Goal: Transaction & Acquisition: Purchase product/service

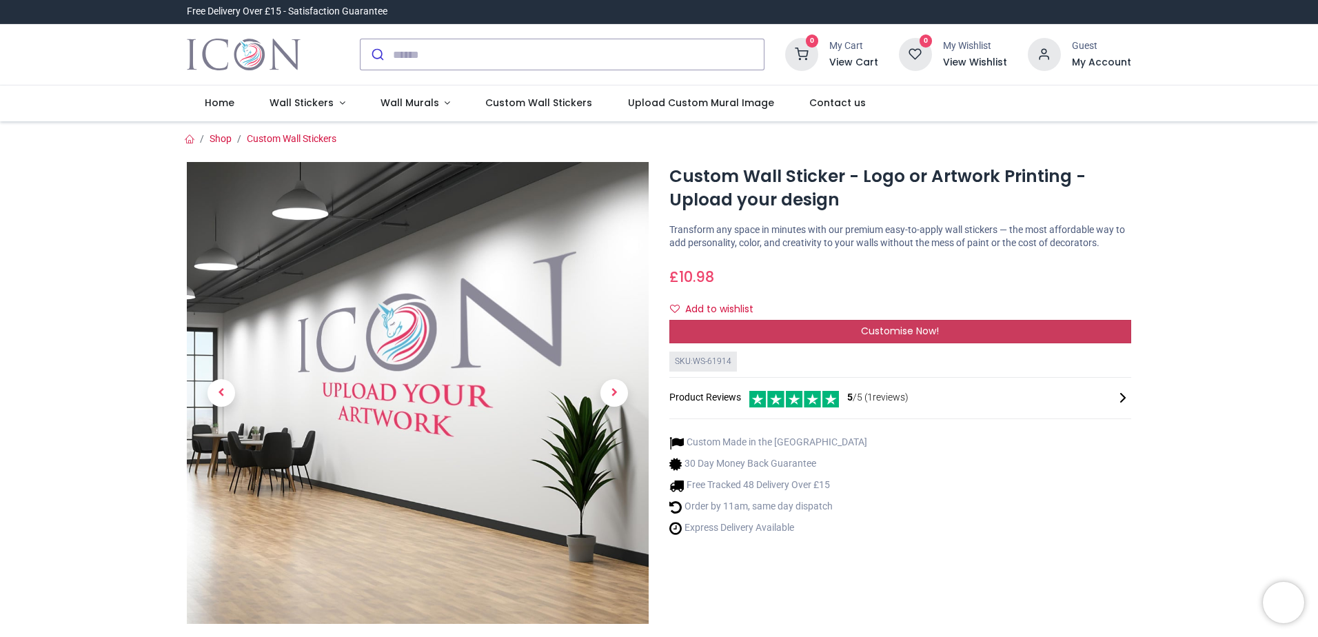
click at [814, 325] on div "Customise Now!" at bounding box center [901, 331] width 462 height 23
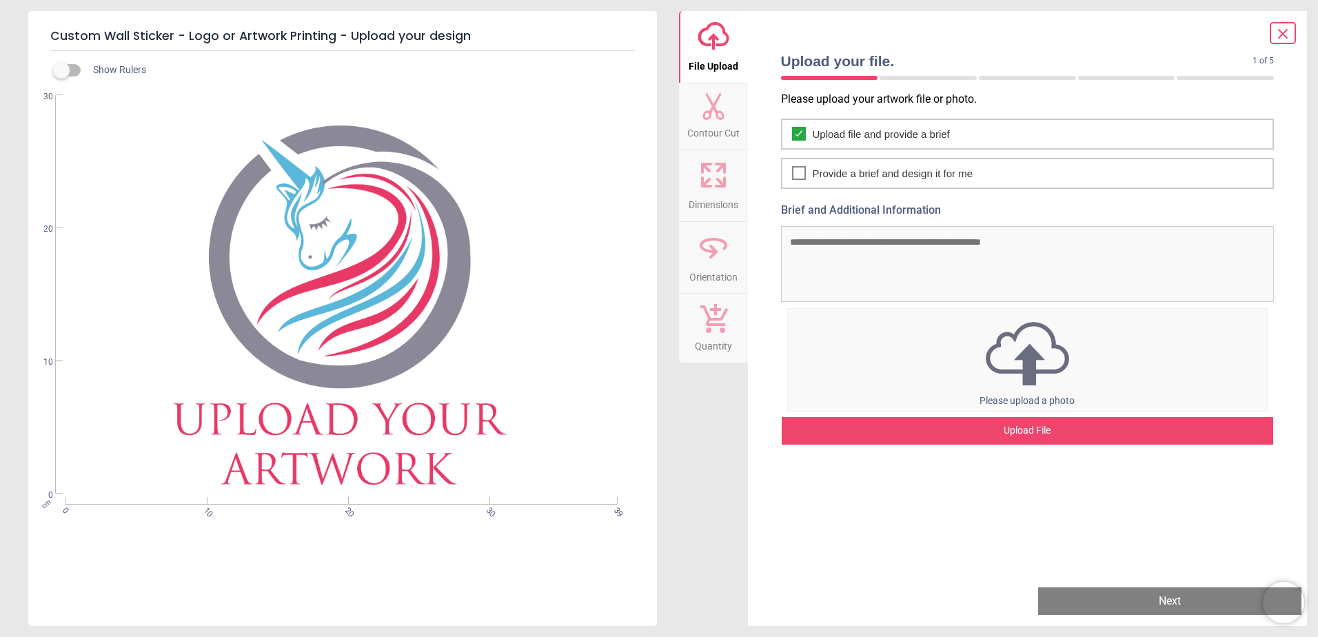
click at [1272, 34] on div at bounding box center [1283, 33] width 26 height 22
click at [1281, 30] on icon at bounding box center [1283, 34] width 17 height 17
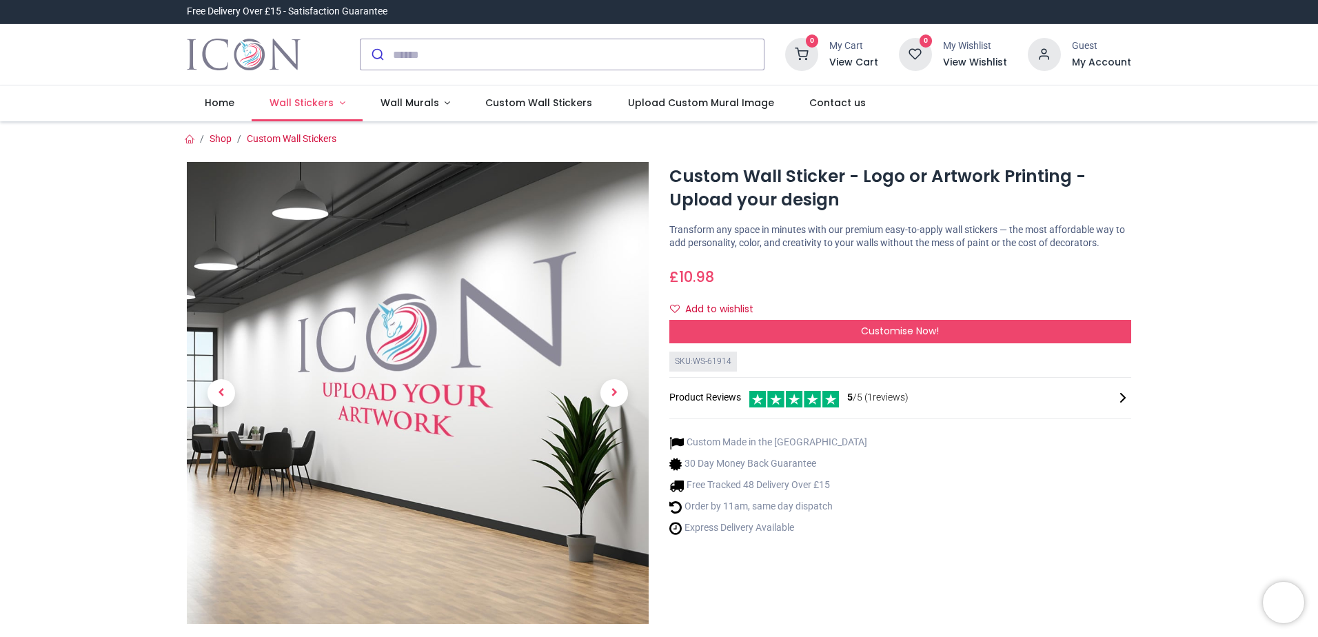
click at [327, 101] on span "Wall Stickers" at bounding box center [302, 103] width 64 height 14
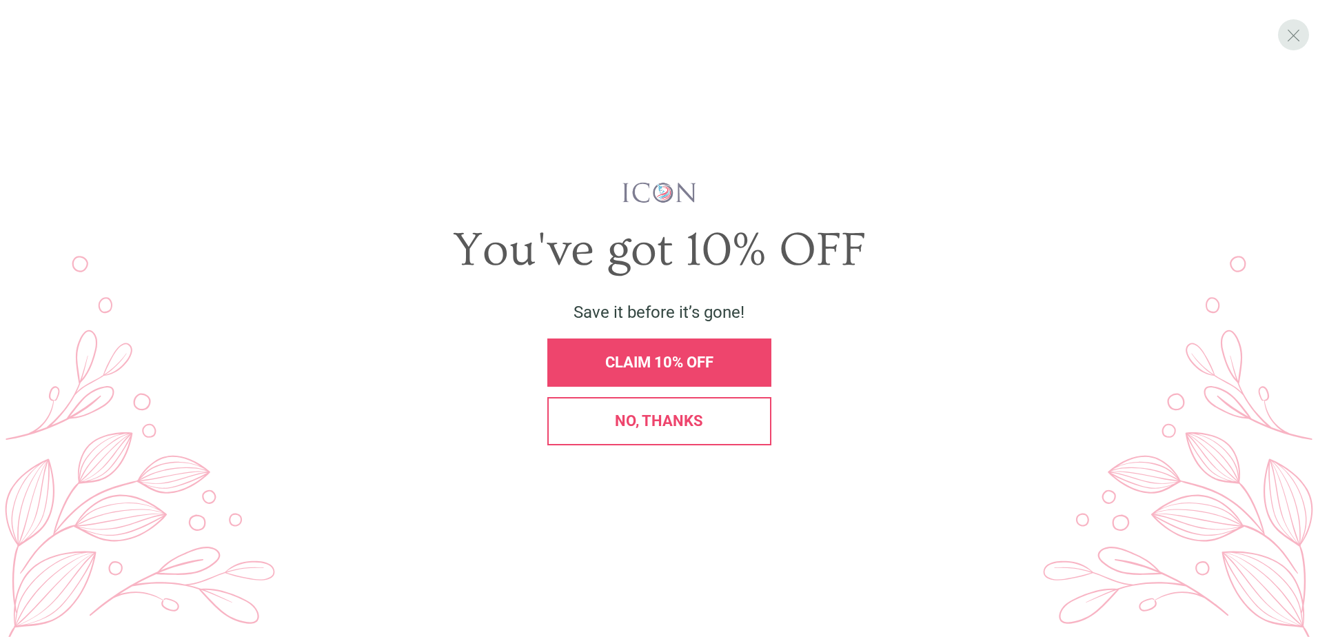
click at [1292, 30] on span "X" at bounding box center [1294, 35] width 14 height 21
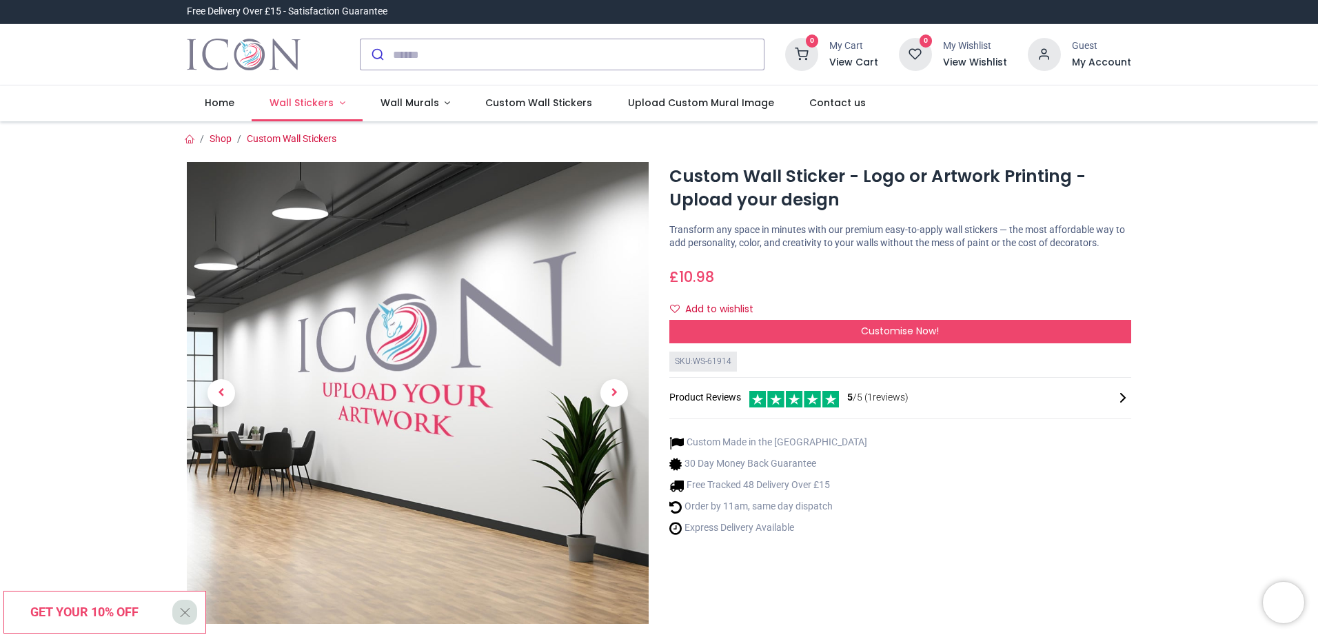
click at [277, 103] on span "Wall Stickers" at bounding box center [302, 103] width 64 height 14
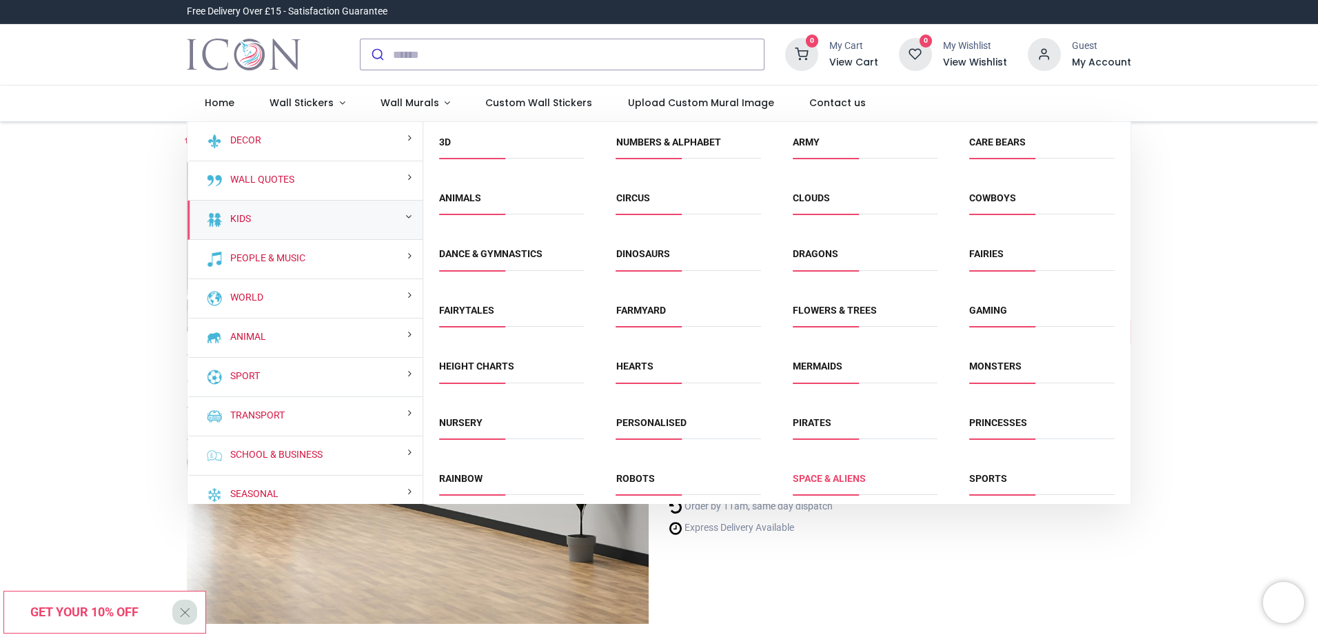
click at [846, 474] on link "Space & Aliens" at bounding box center [829, 478] width 73 height 11
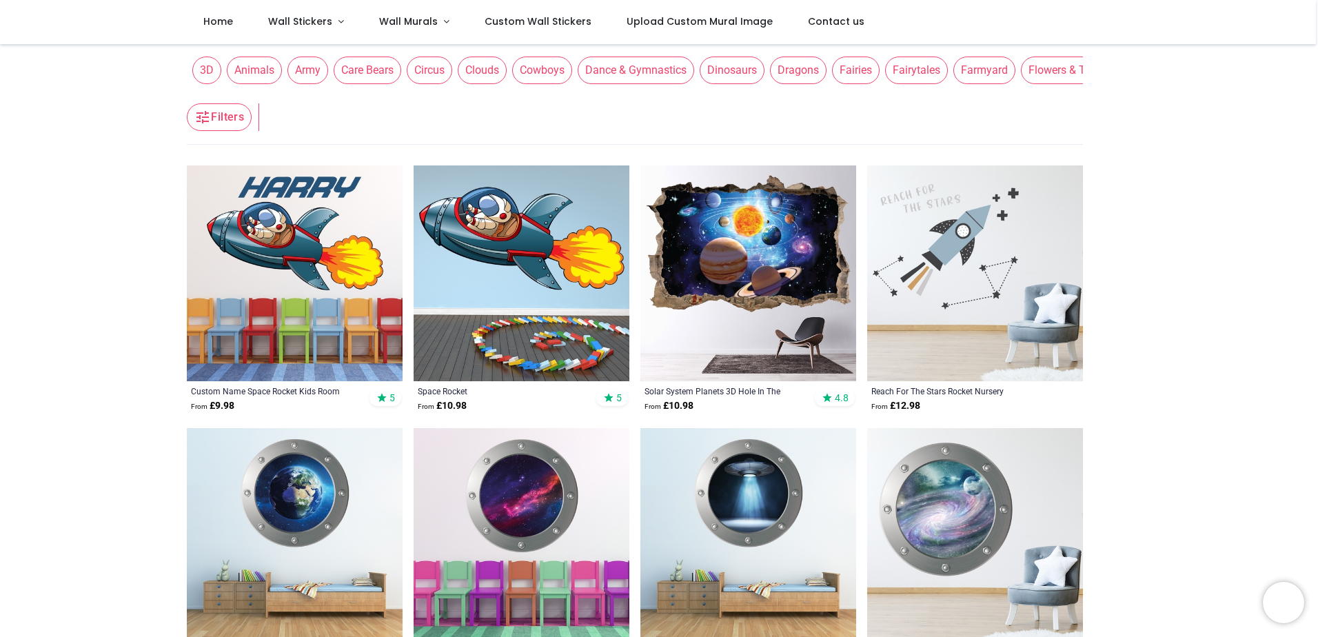
scroll to position [37, 0]
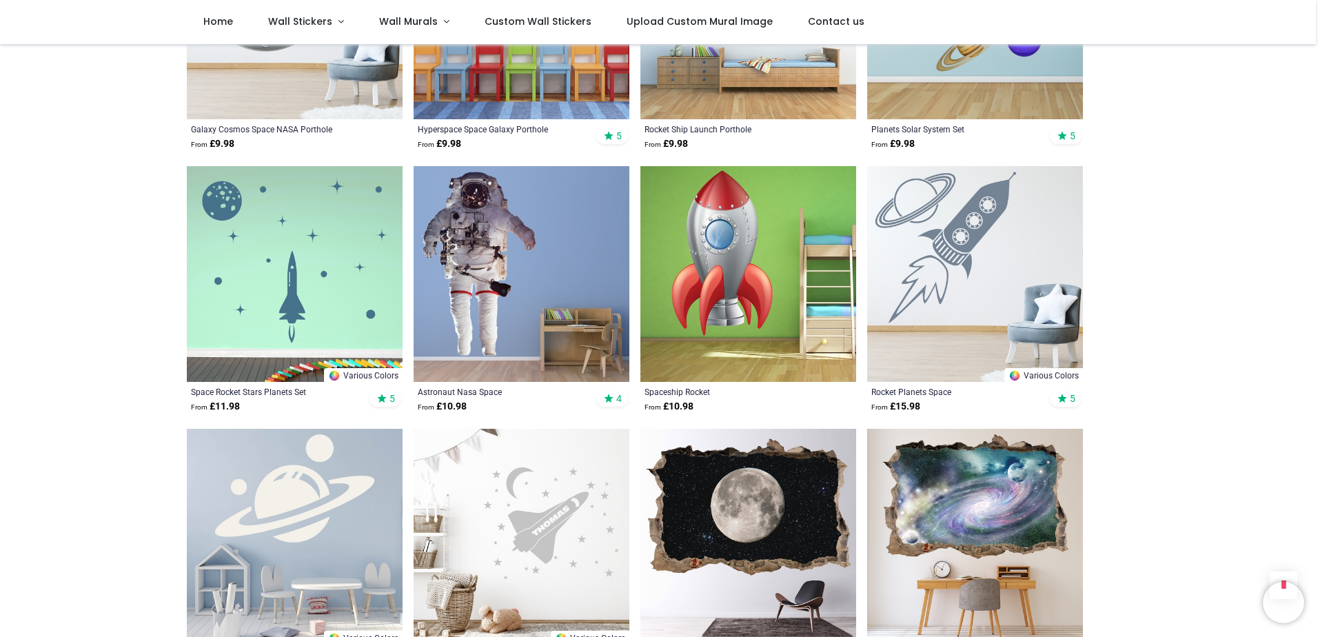
scroll to position [1071, 0]
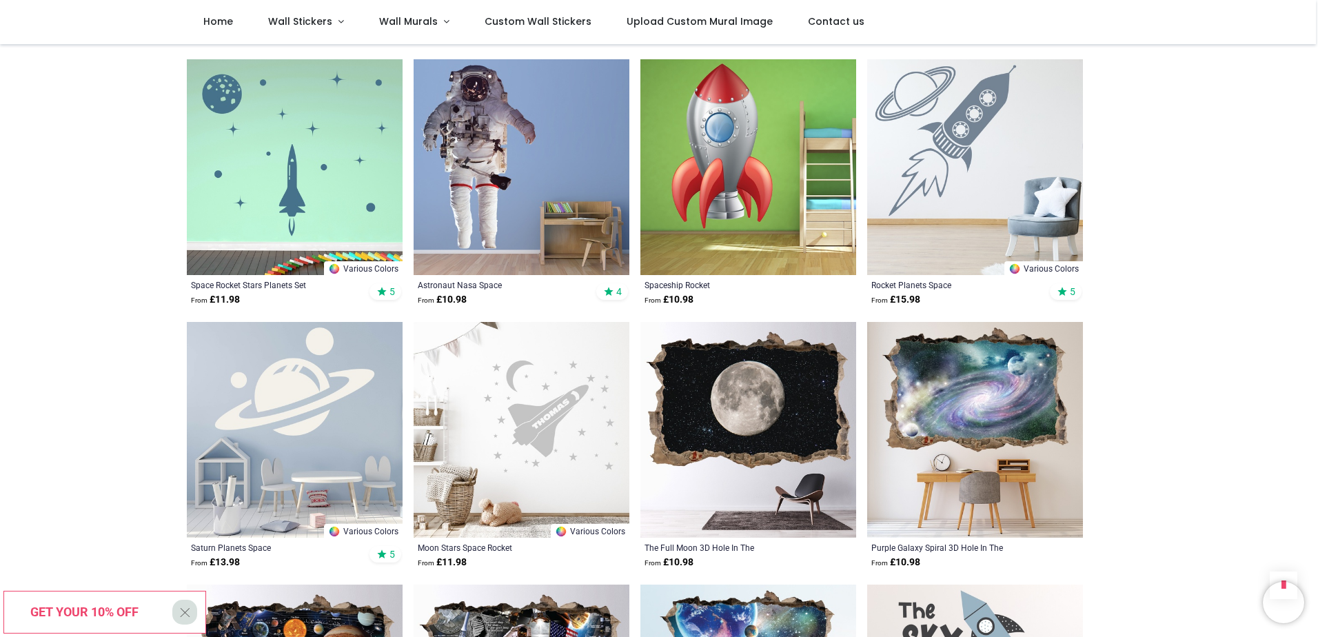
drag, startPoint x: 1207, startPoint y: 317, endPoint x: 1195, endPoint y: 313, distance: 13.1
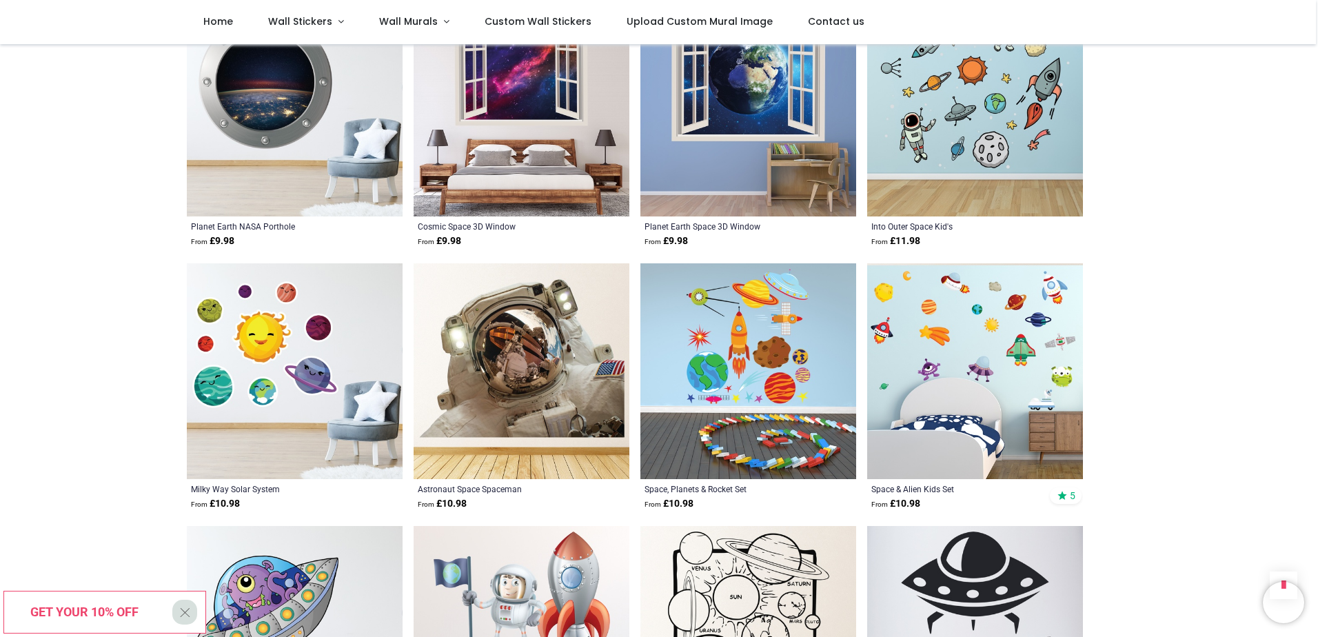
scroll to position [5277, 0]
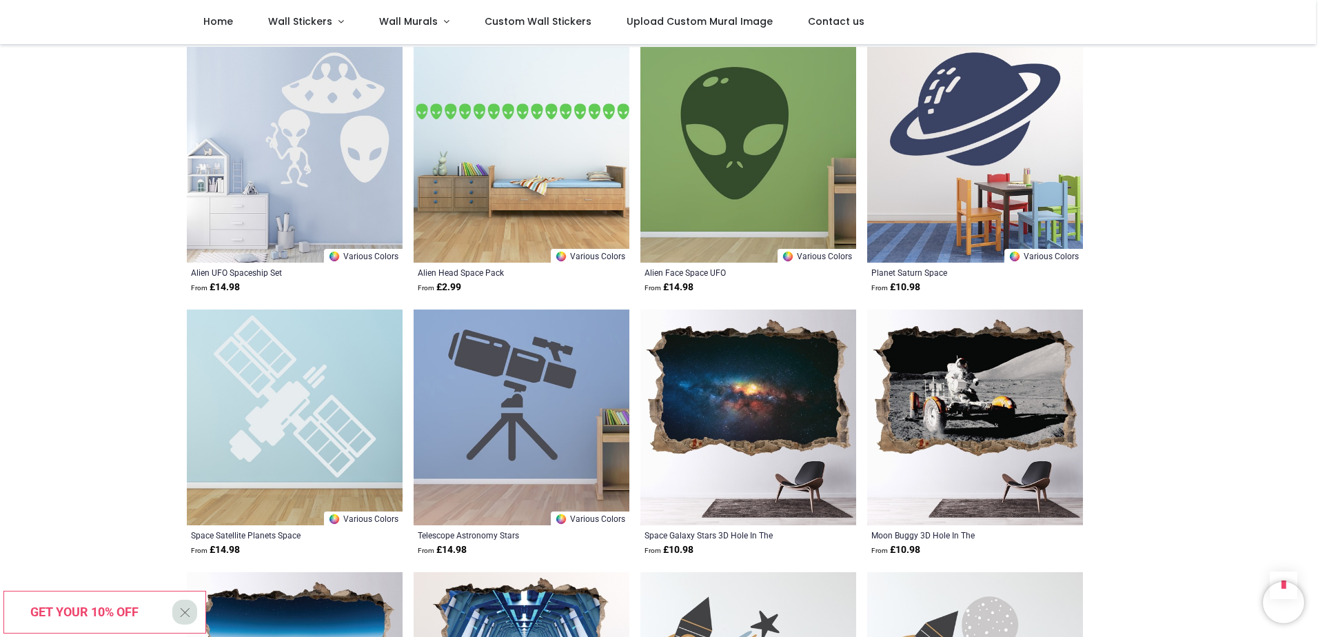
scroll to position [697, 0]
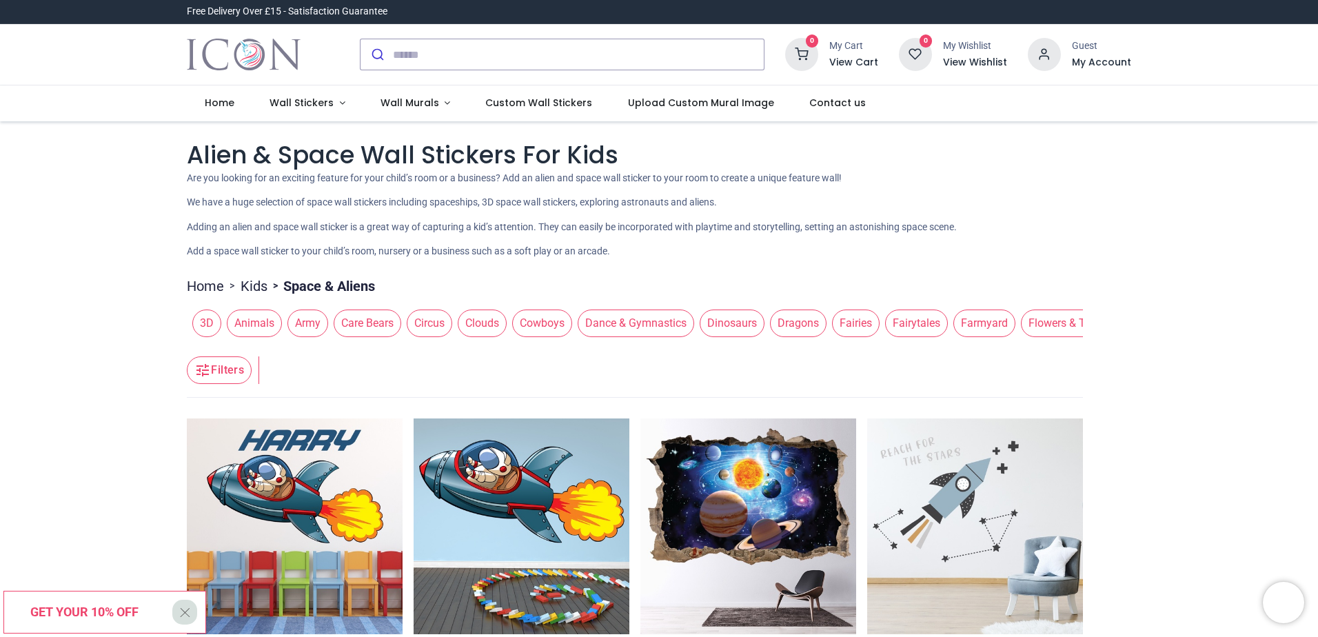
click at [739, 328] on span "Dinosaurs" at bounding box center [732, 324] width 65 height 28
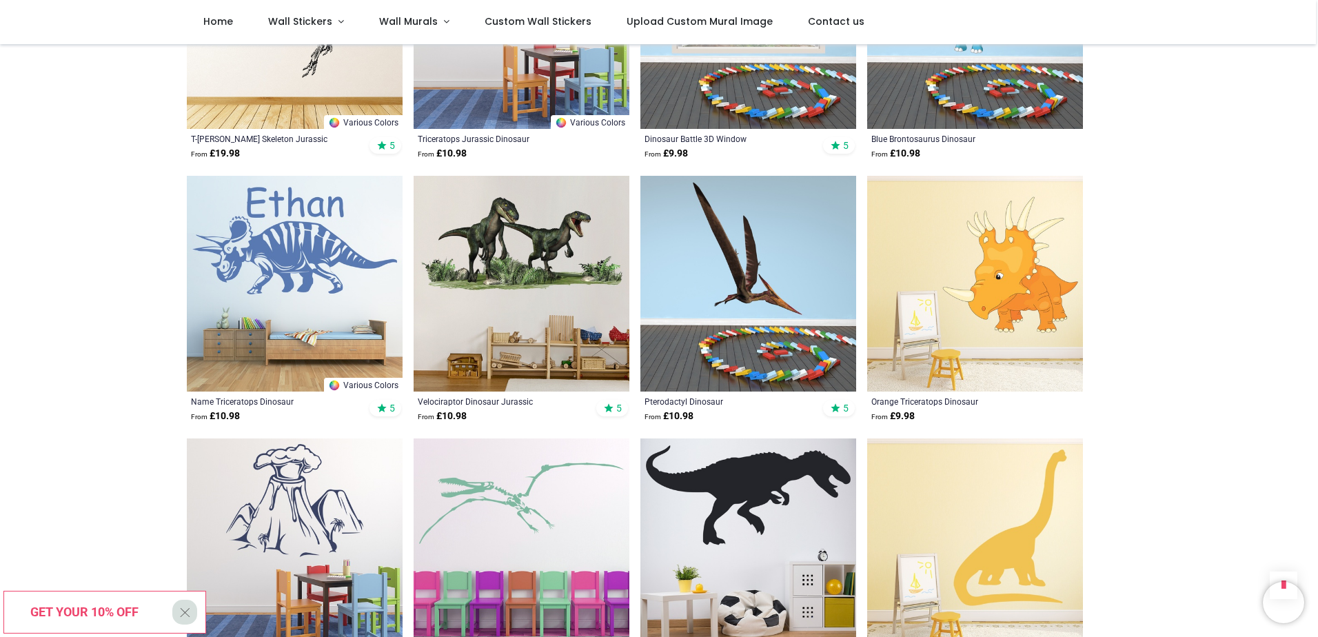
scroll to position [1517, 0]
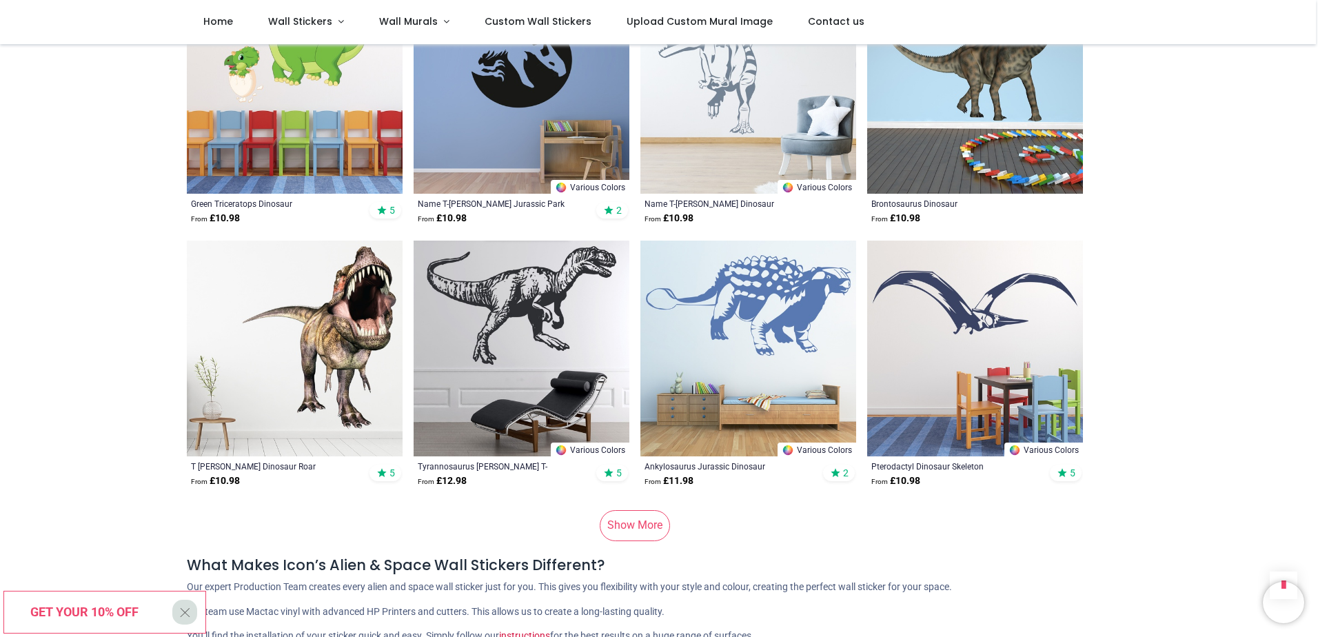
scroll to position [3586, 0]
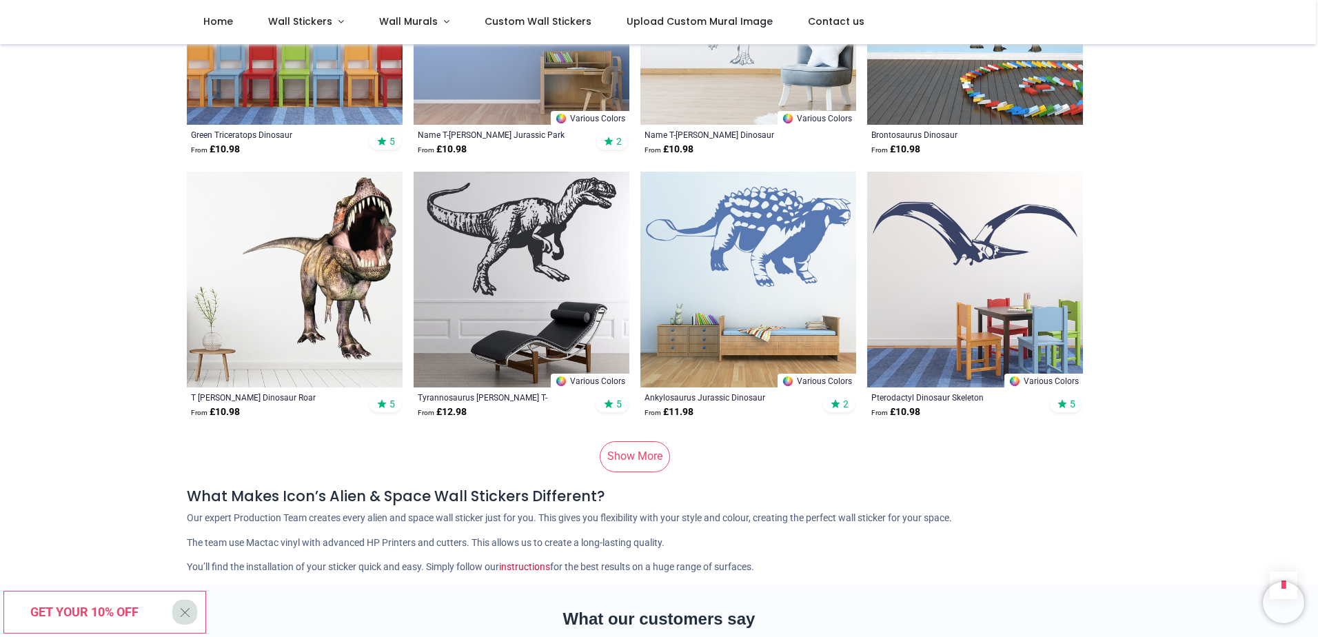
click at [638, 441] on link "Show More" at bounding box center [635, 456] width 70 height 30
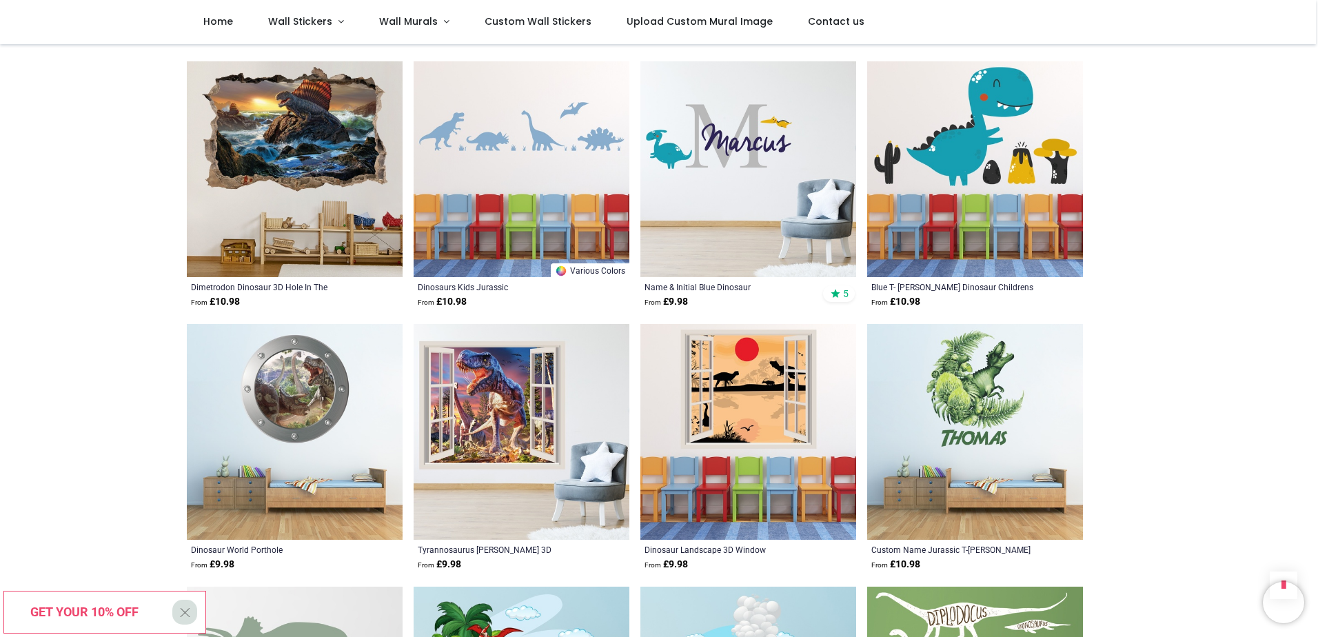
scroll to position [4344, 0]
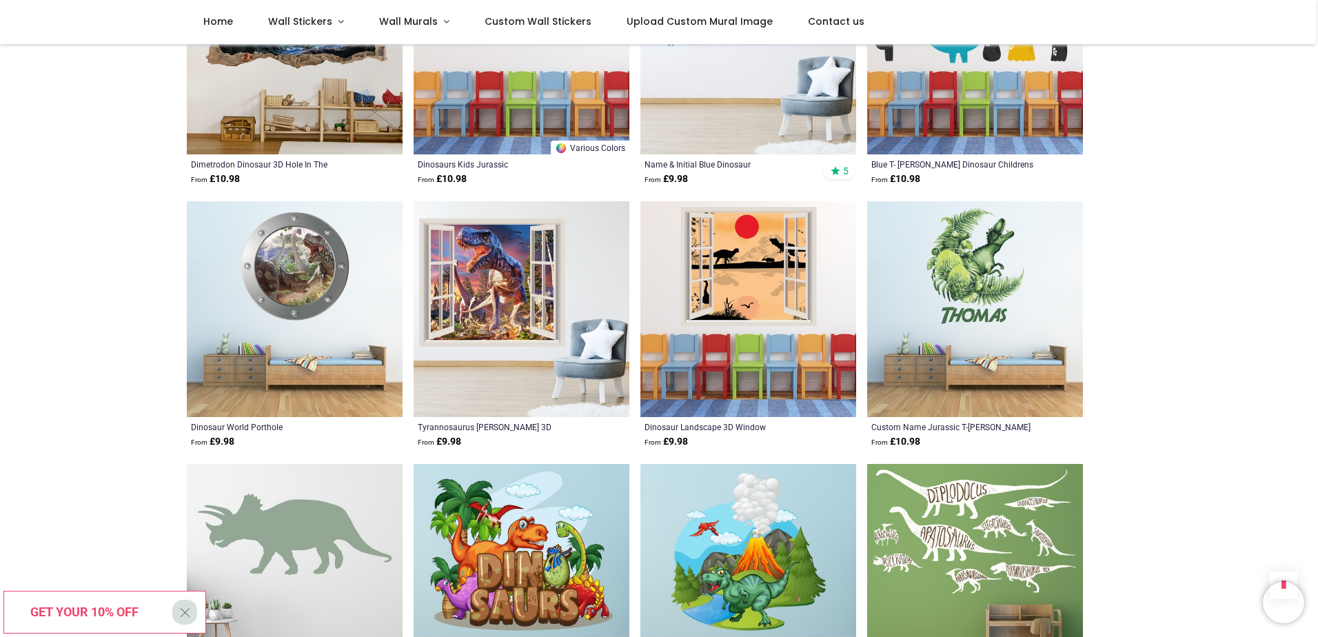
scroll to position [483, 0]
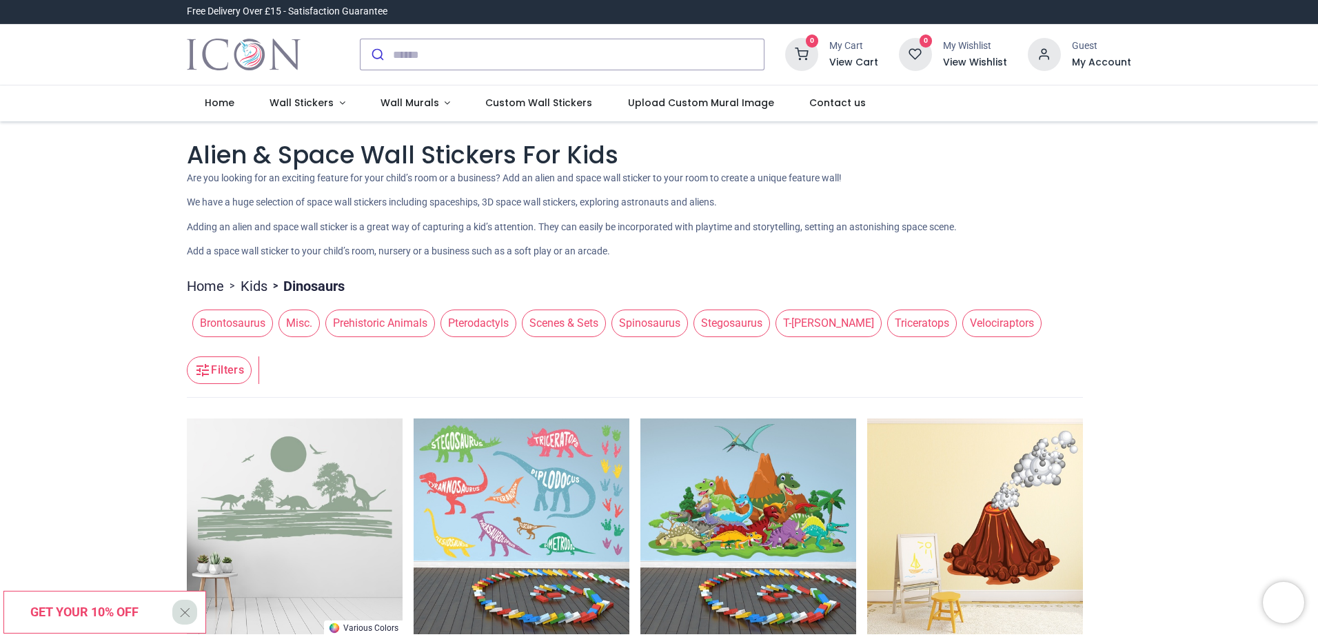
click at [560, 323] on span "Scenes & Sets" at bounding box center [564, 324] width 84 height 28
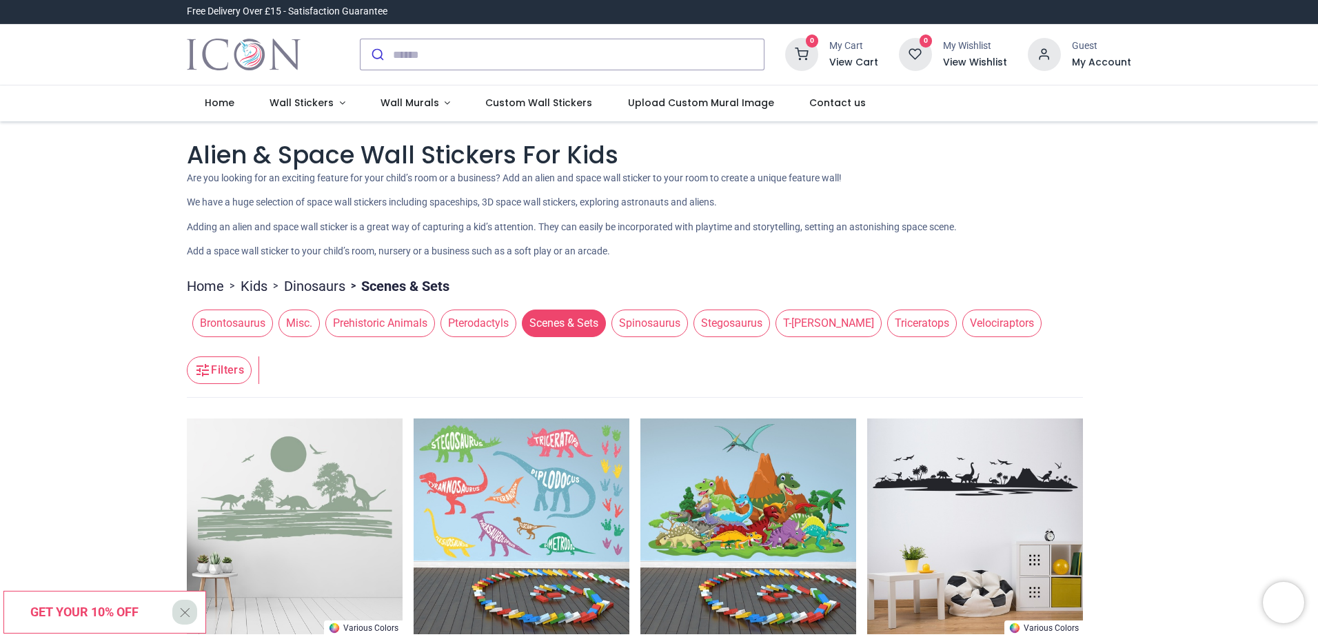
click at [237, 287] on span ">" at bounding box center [232, 286] width 17 height 14
click at [246, 287] on link "Kids" at bounding box center [254, 286] width 27 height 19
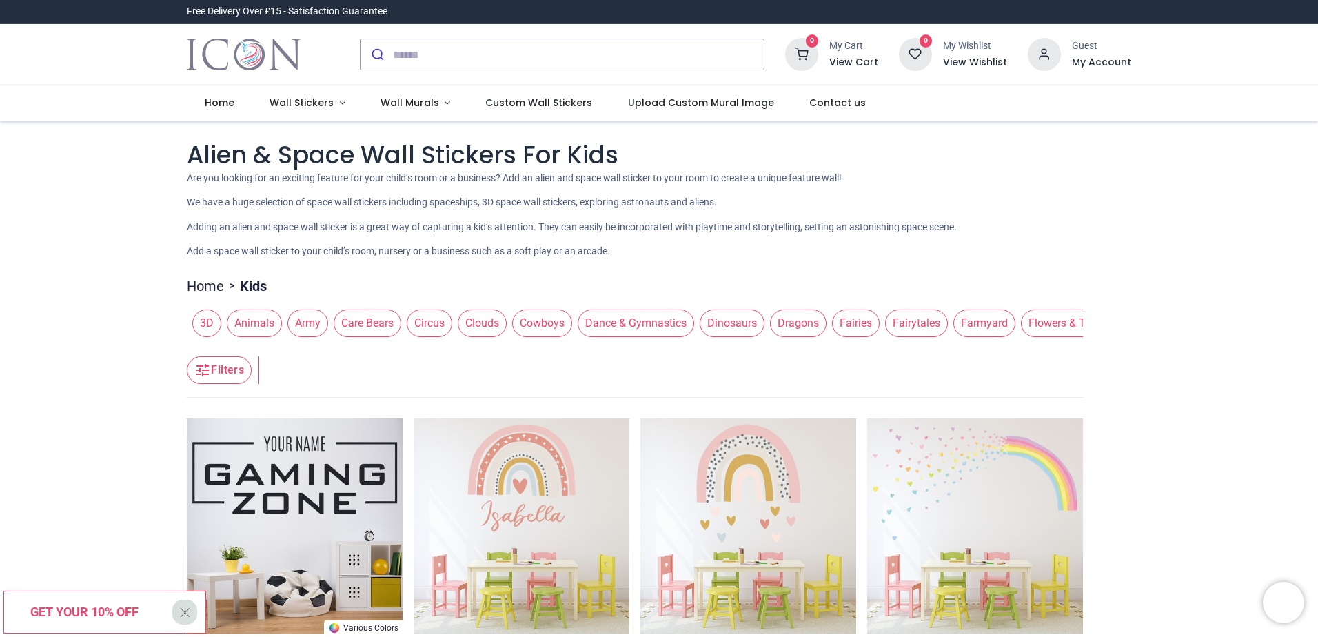
click at [491, 319] on span "Clouds" at bounding box center [482, 324] width 49 height 28
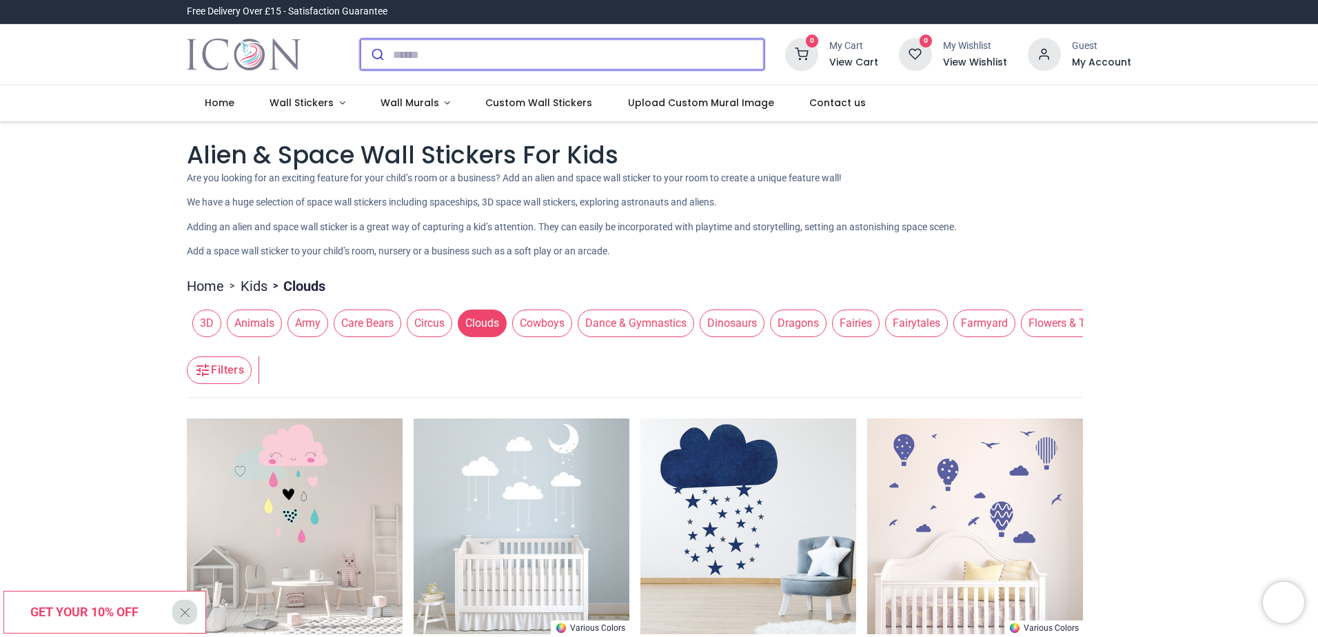
click at [476, 52] on input "search" at bounding box center [578, 54] width 371 height 30
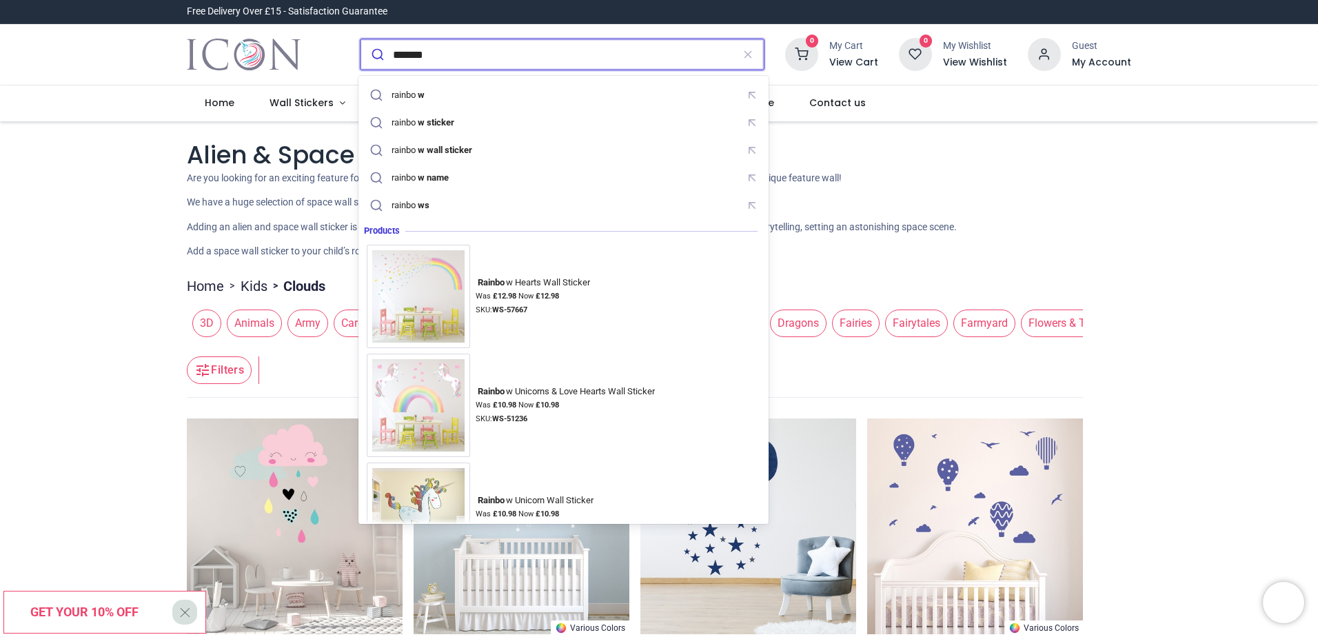
type input "*******"
click at [361, 39] on button "submit" at bounding box center [377, 54] width 32 height 30
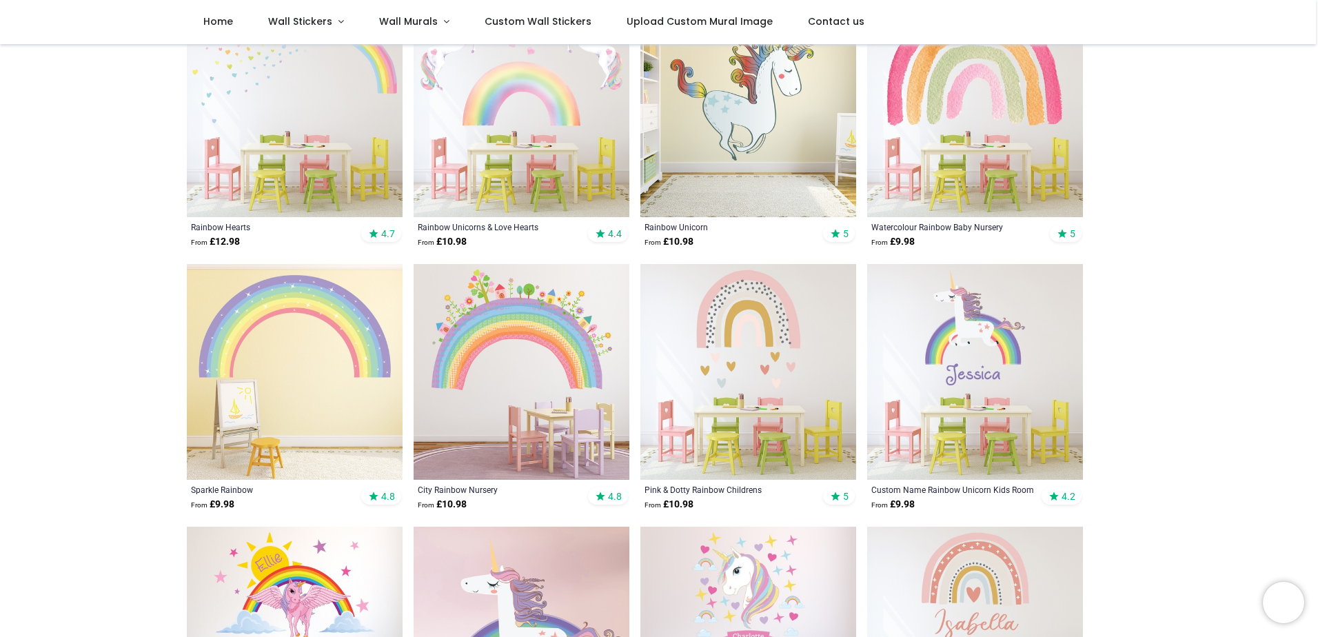
scroll to position [276, 0]
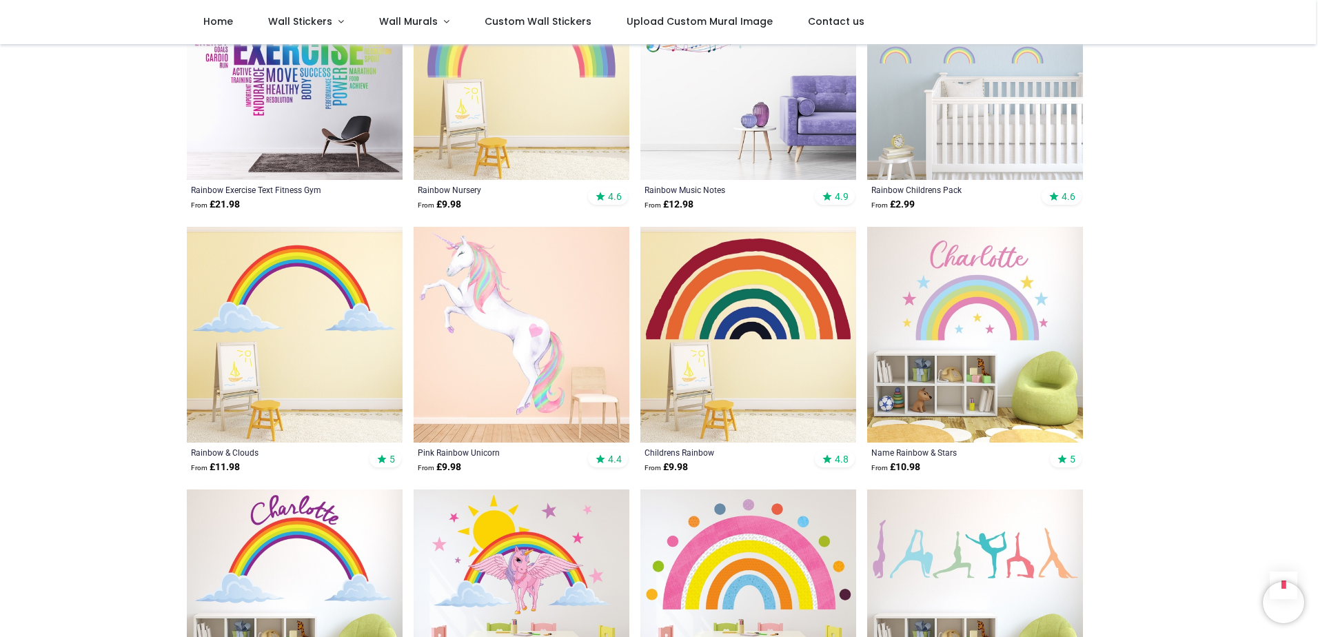
scroll to position [827, 0]
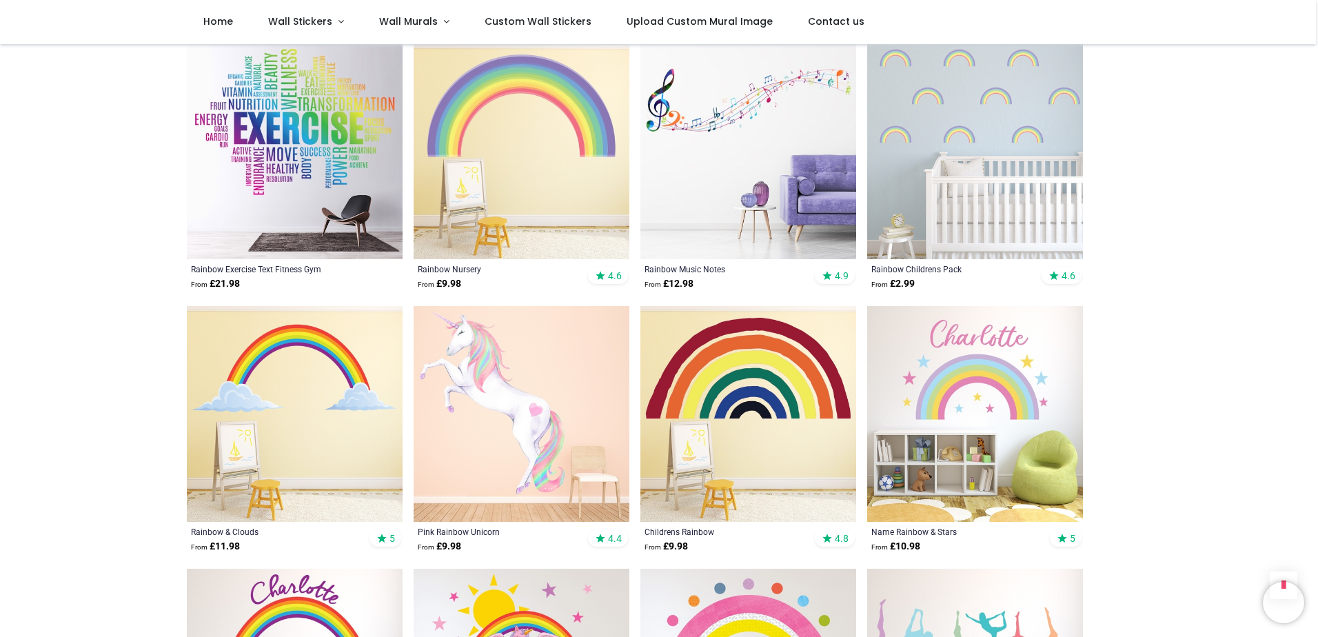
scroll to position [827, 0]
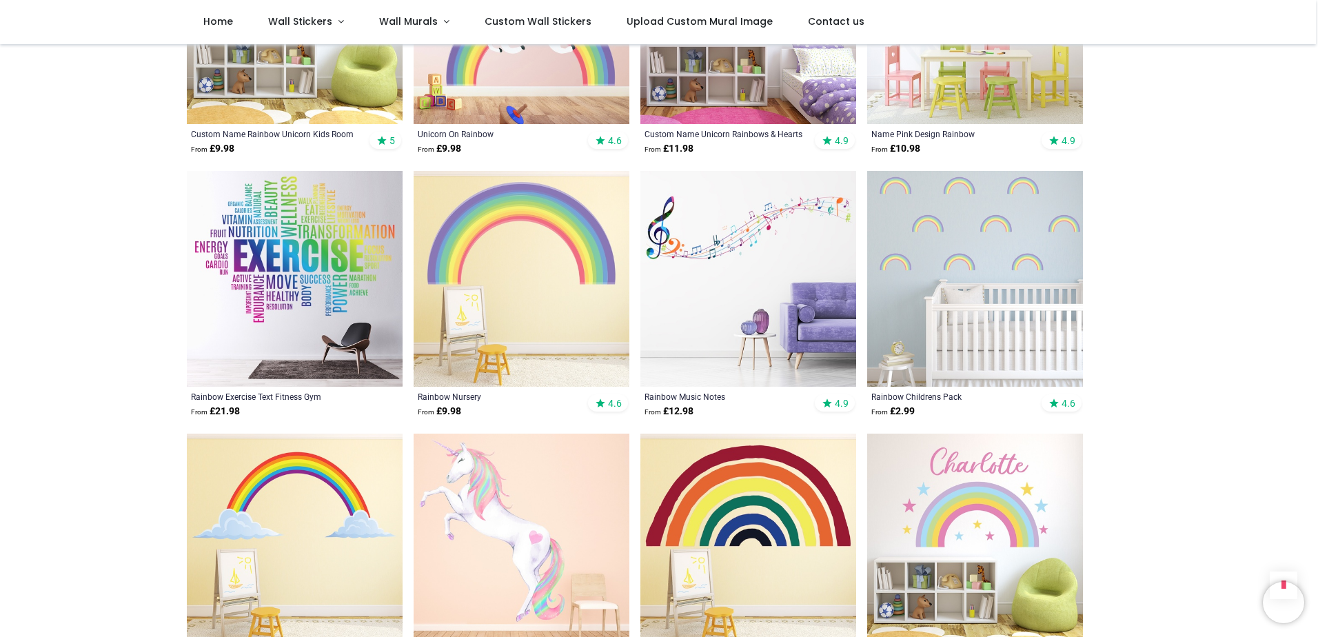
click at [505, 234] on img at bounding box center [522, 279] width 216 height 216
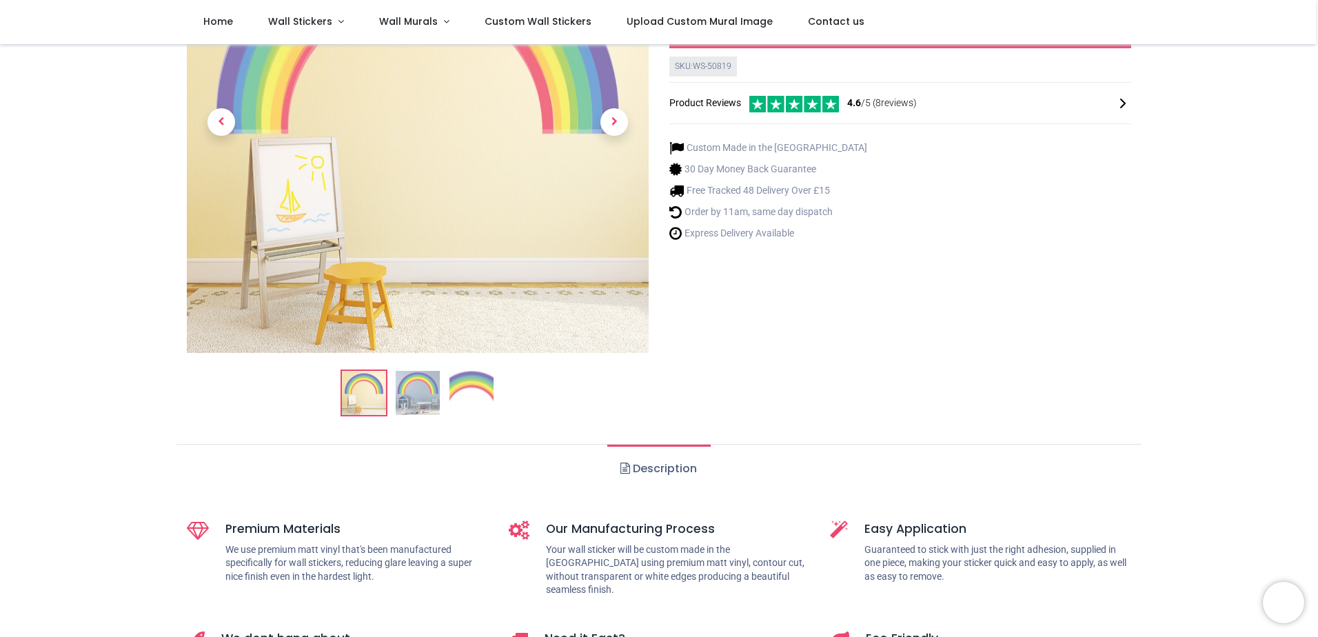
scroll to position [207, 0]
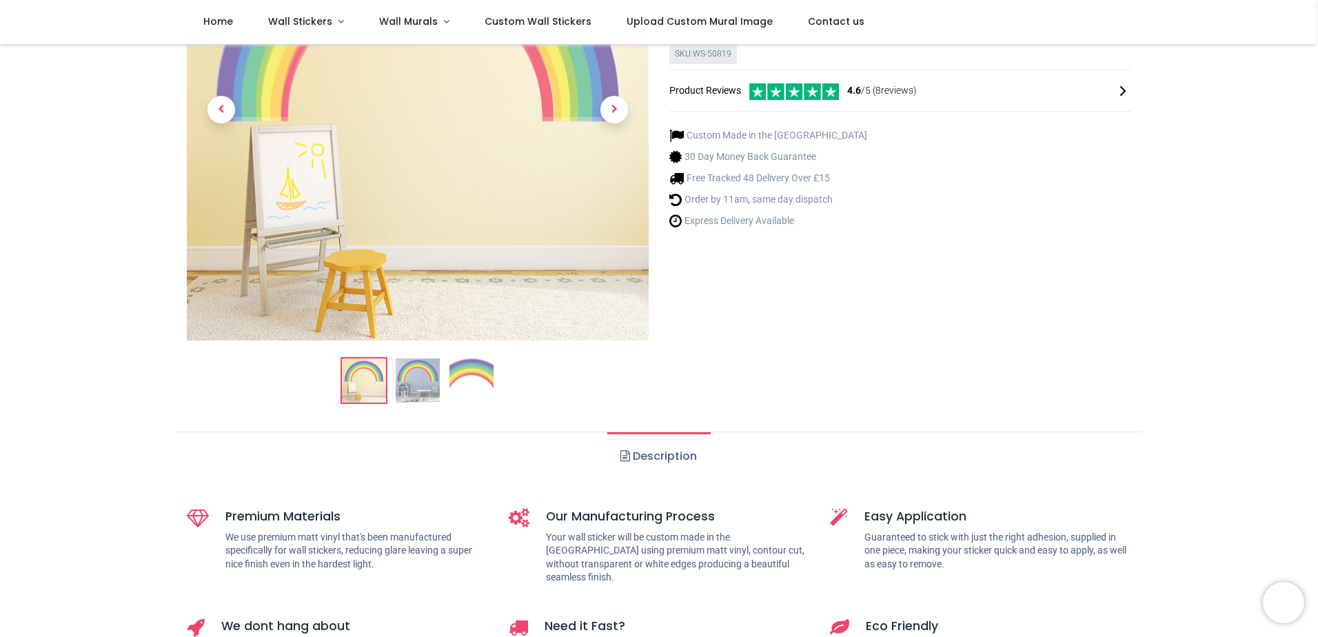
click at [411, 388] on img at bounding box center [418, 381] width 44 height 44
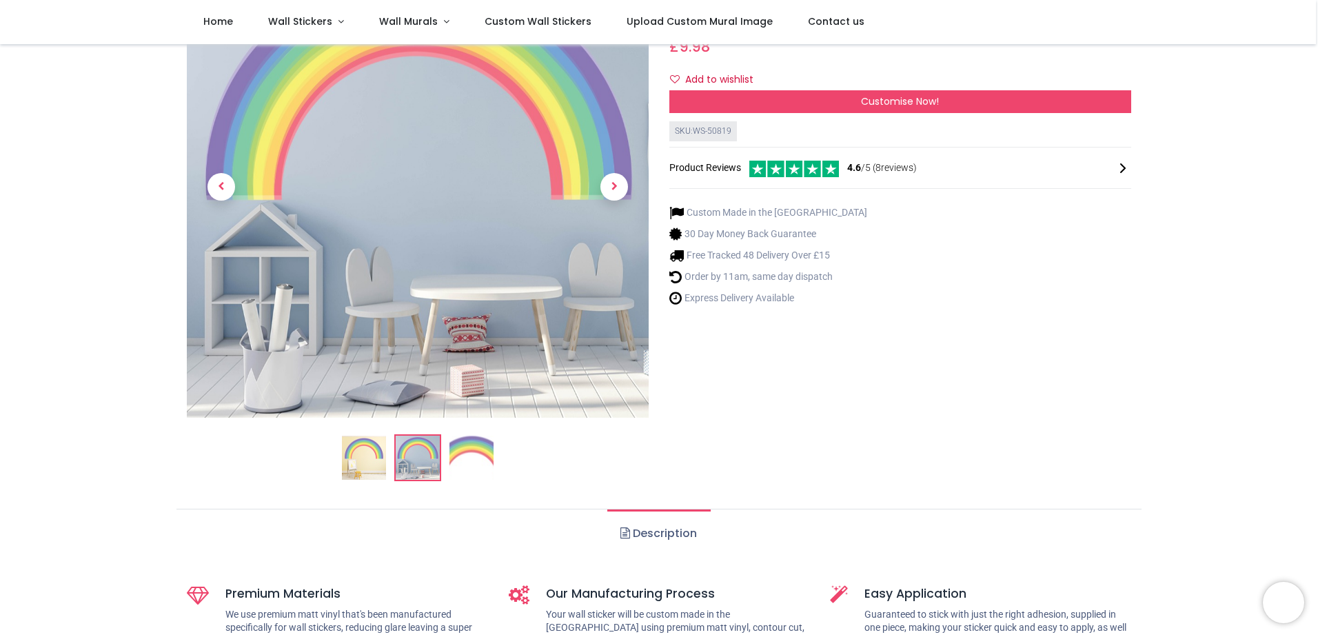
scroll to position [0, 0]
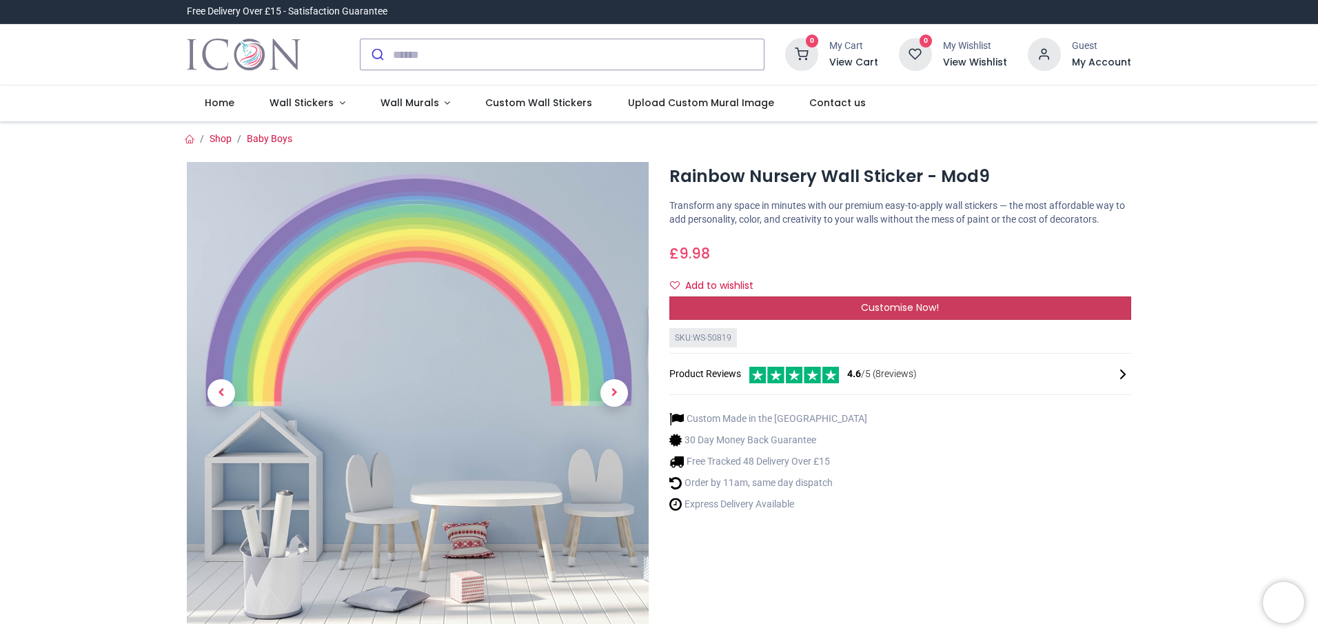
click at [745, 298] on div "Customise Now!" at bounding box center [901, 308] width 462 height 23
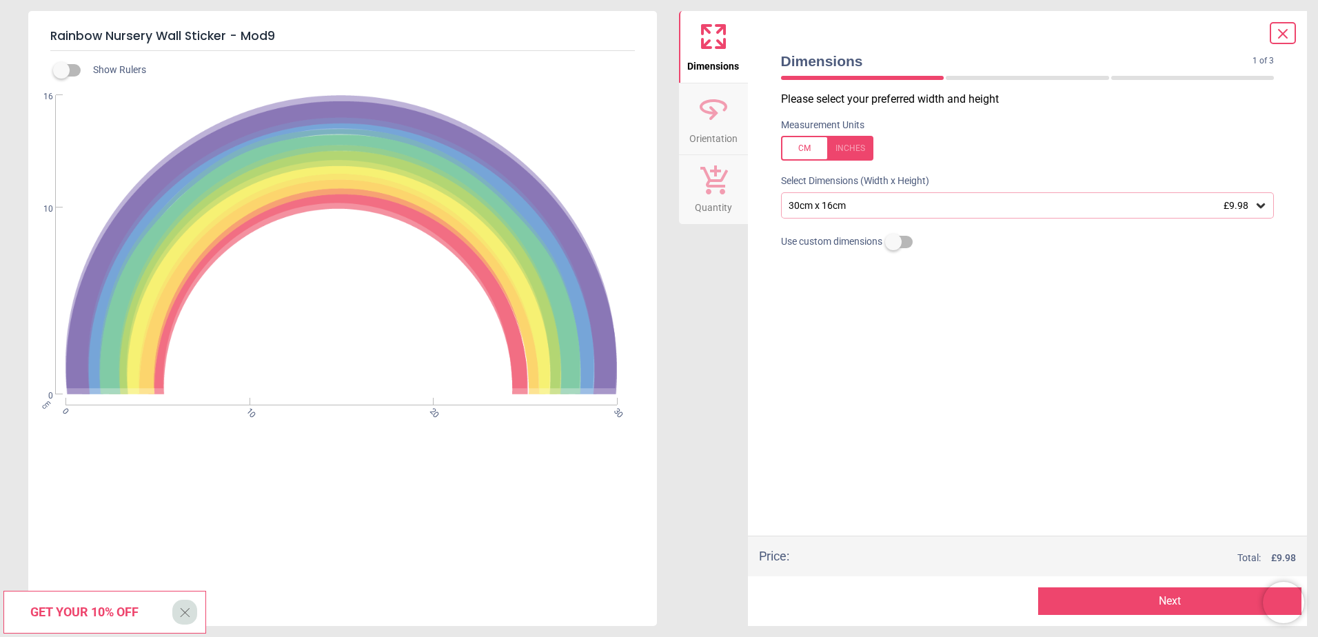
click at [836, 208] on div "30cm x 16cm £9.98" at bounding box center [1021, 206] width 468 height 12
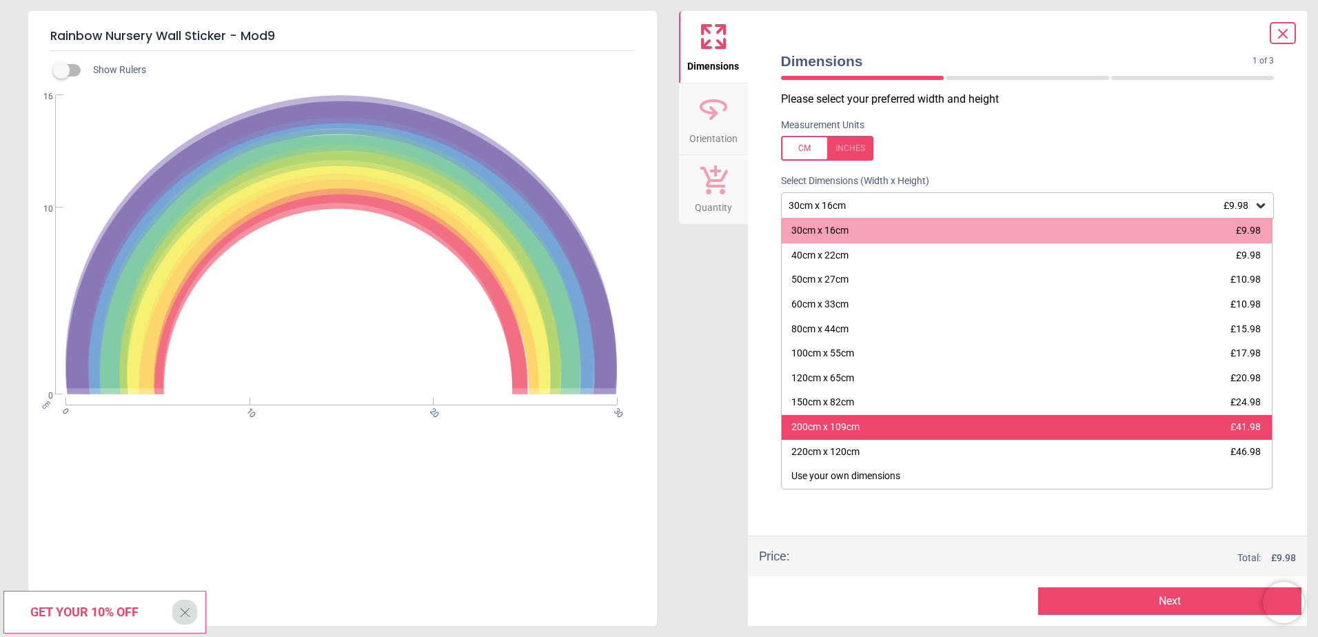
click at [835, 423] on div "200cm x 109cm" at bounding box center [826, 428] width 68 height 14
